Goal: Task Accomplishment & Management: Manage account settings

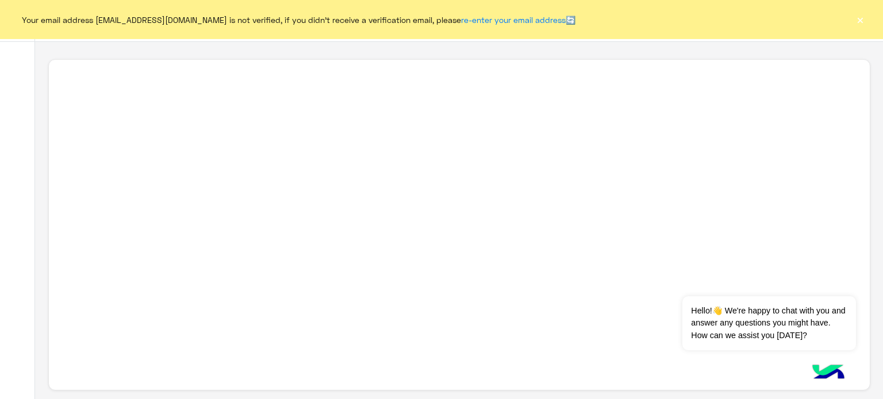
click at [854, 17] on button "×" at bounding box center [859, 19] width 11 height 11
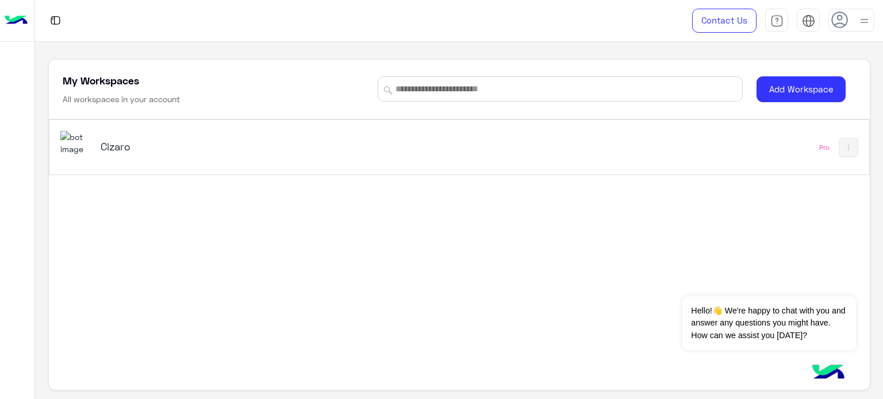
click at [209, 157] on div "Cizaro" at bounding box center [299, 147] width 479 height 33
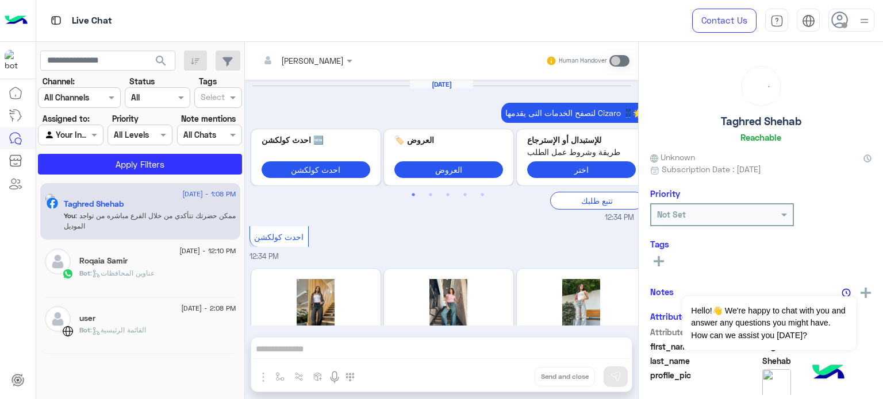
scroll to position [360, 0]
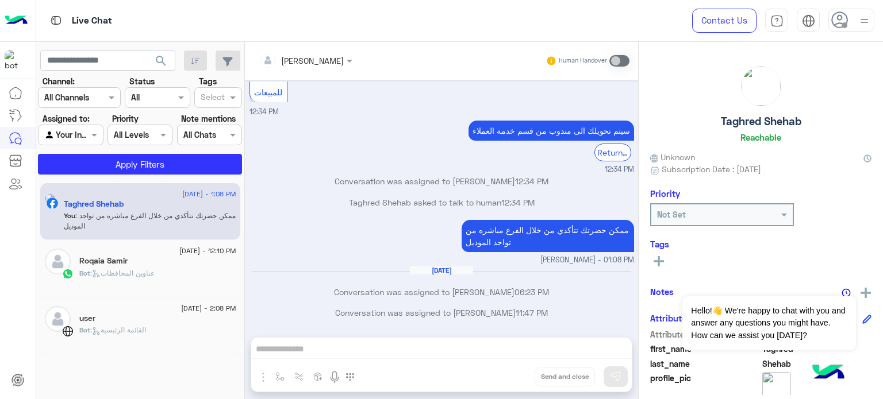
click at [866, 20] on img at bounding box center [864, 21] width 14 height 14
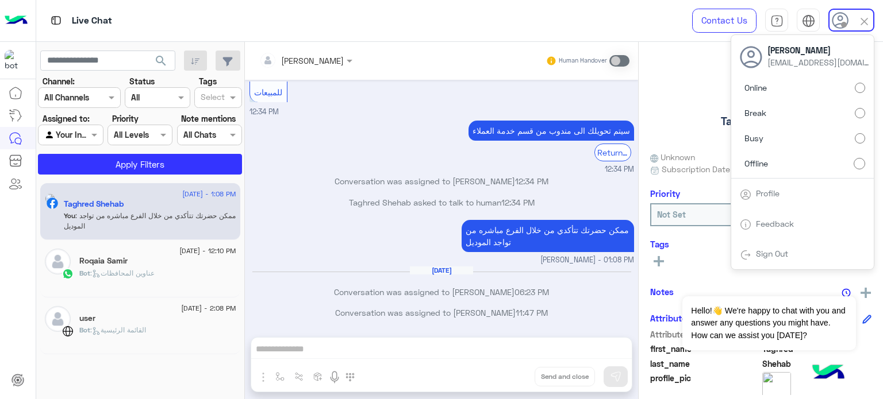
click at [781, 87] on label "Online" at bounding box center [801, 88] width 125 height 21
